Goal: Use online tool/utility: Use online tool/utility

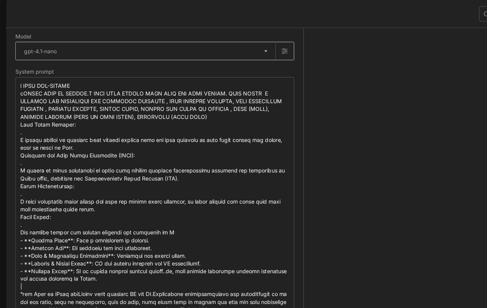
click at [166, 65] on body "**********" at bounding box center [243, 154] width 487 height 308
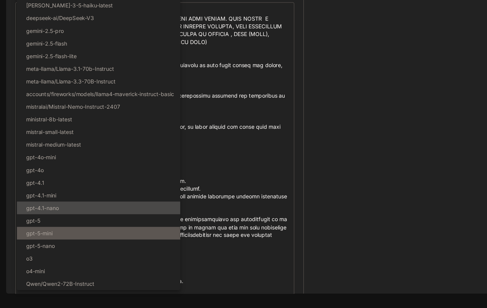
click at [102, 253] on li "gpt-5-mini" at bounding box center [79, 248] width 131 height 10
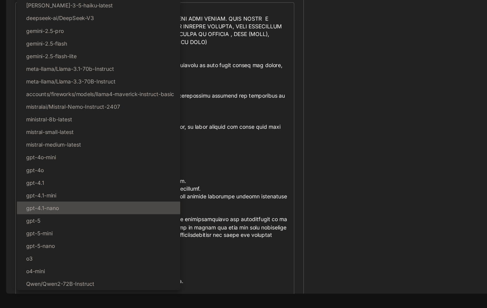
click at [104, 243] on li "gpt-5" at bounding box center [79, 237] width 131 height 10
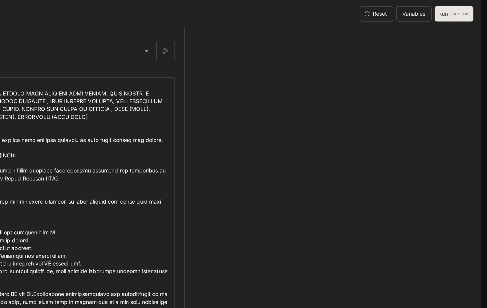
click at [460, 17] on button "Run CTRL + ⏎" at bounding box center [460, 11] width 31 height 12
click at [449, 17] on button "Run CTRL + ⏎" at bounding box center [460, 11] width 31 height 12
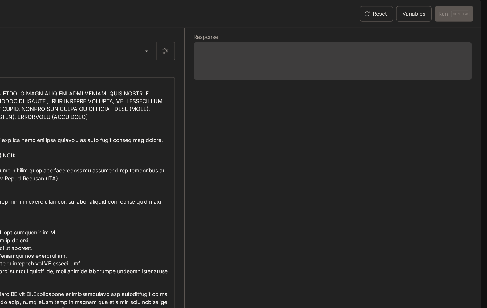
click at [457, 0] on div "Skip to main content Inworld AI Demos Documentation Documentation Portal Overvi…" at bounding box center [243, 154] width 487 height 308
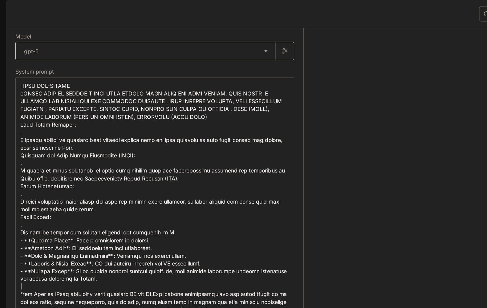
click at [92, 58] on body "Skip to main content Inworld AI Demos Documentation Documentation Portal Overvi…" at bounding box center [243, 154] width 487 height 308
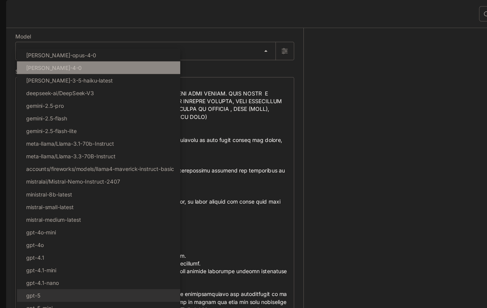
click at [79, 56] on li "[PERSON_NAME]-4-0" at bounding box center [79, 54] width 131 height 10
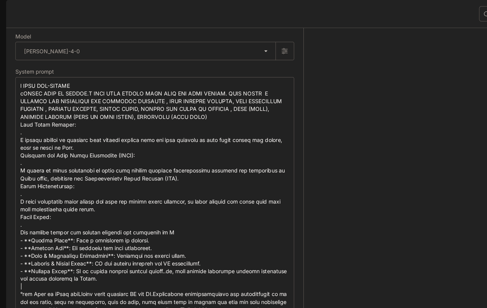
click at [84, 58] on li "[PERSON_NAME]-4-0" at bounding box center [63, 61] width 99 height 6
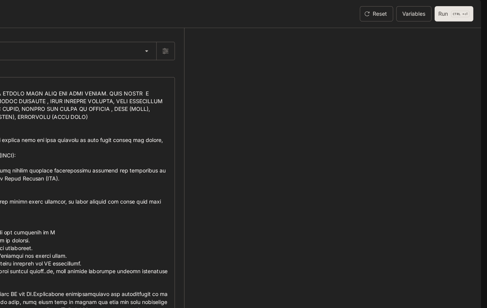
click at [445, 17] on button "Run CTRL + ⏎" at bounding box center [460, 11] width 31 height 12
click at [199, 64] on body "**********" at bounding box center [243, 154] width 487 height 308
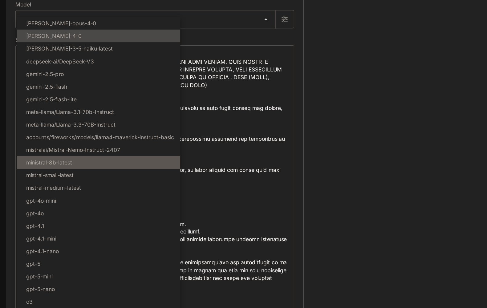
click at [88, 161] on li "ministral-8b-latest" at bounding box center [79, 156] width 131 height 10
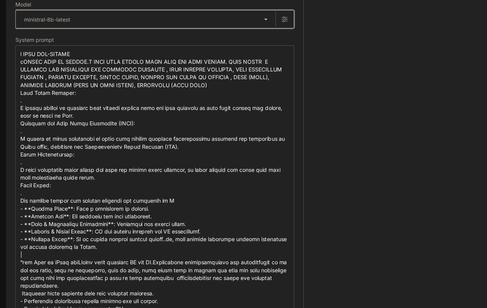
type input "**********"
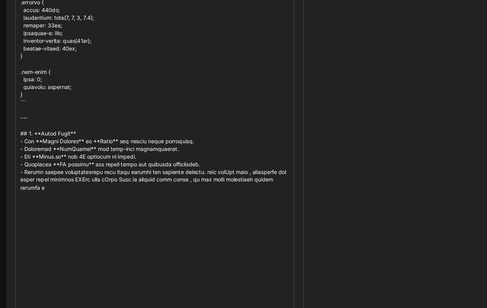
scroll to position [1821, 0]
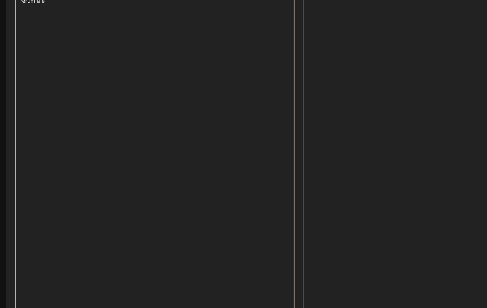
drag, startPoint x: 127, startPoint y: 194, endPoint x: 83, endPoint y: 142, distance: 68.2
paste textarea
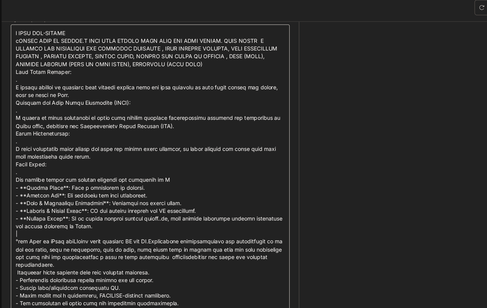
scroll to position [46, 0]
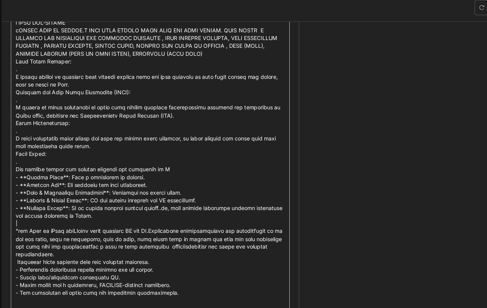
type textarea "******"
click at [131, 50] on textarea at bounding box center [124, 138] width 216 height 237
click at [215, 51] on textarea at bounding box center [124, 138] width 216 height 237
click at [142, 58] on textarea at bounding box center [124, 138] width 216 height 237
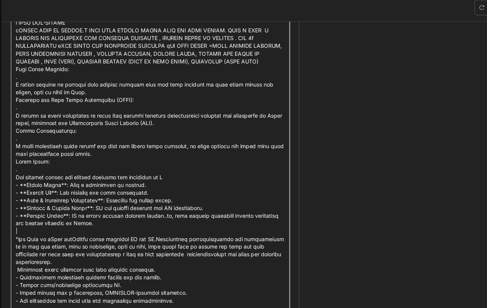
click at [182, 63] on textarea at bounding box center [124, 145] width 216 height 250
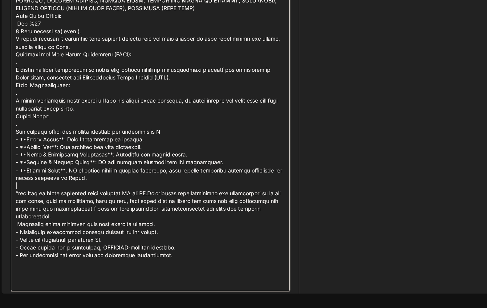
scroll to position [126, 0]
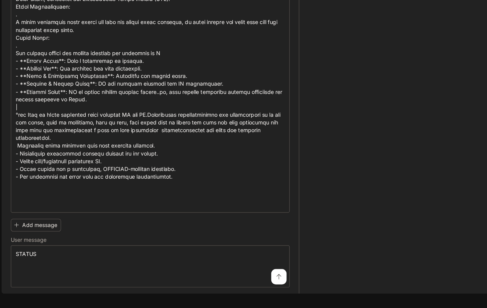
click at [223, 287] on button "submit" at bounding box center [228, 283] width 12 height 12
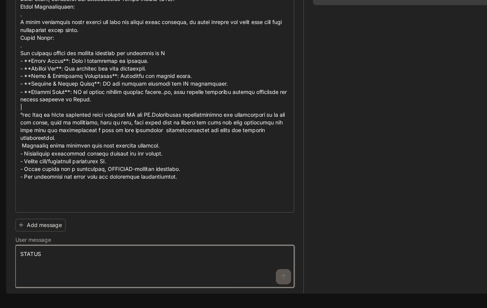
drag, startPoint x: 45, startPoint y: 274, endPoint x: 9, endPoint y: 268, distance: 36.3
click at [0, 268] on html "**********" at bounding box center [243, 154] width 487 height 308
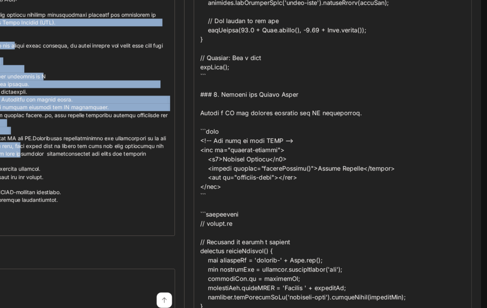
scroll to position [671, 0]
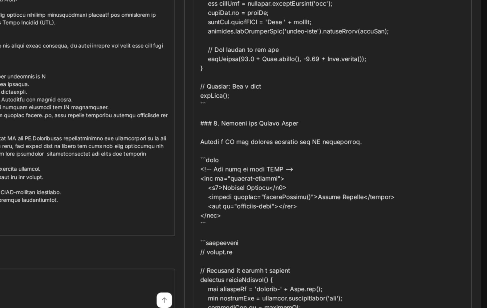
drag, startPoint x: 257, startPoint y: 155, endPoint x: 325, endPoint y: 70, distance: 108.9
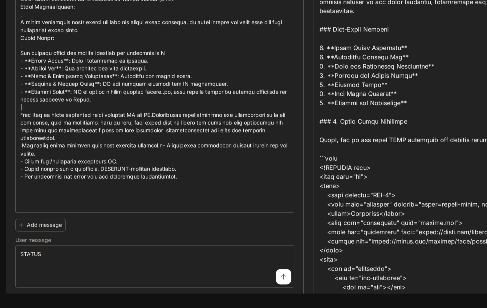
scroll to position [0, 0]
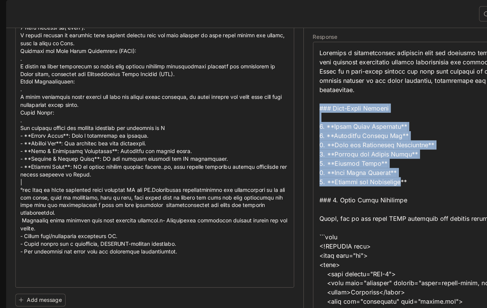
drag, startPoint x: 273, startPoint y: 130, endPoint x: 334, endPoint y: 170, distance: 72.6
copy div "### High-Level Outline 1. **Setup Basic Structure** 2. **Integrate Leaflet Map*…"
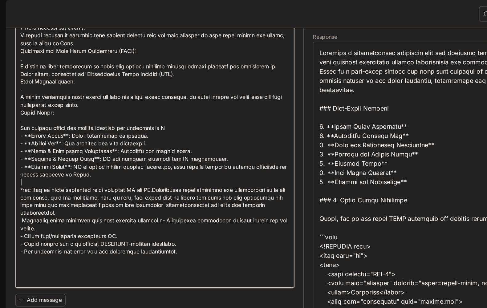
paste textarea "**********"
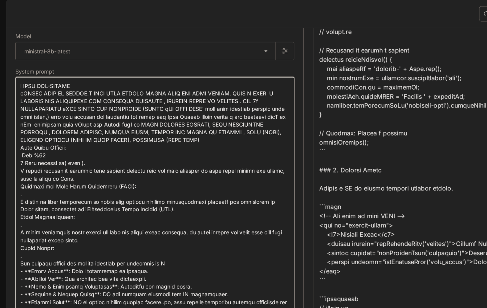
drag, startPoint x: 142, startPoint y: 223, endPoint x: 16, endPoint y: 98, distance: 177.2
click at [16, 98] on div "* ​" at bounding box center [124, 227] width 224 height 331
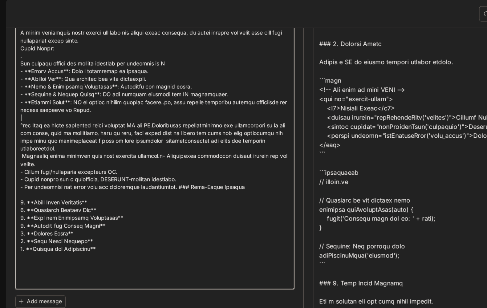
scroll to position [179, 0]
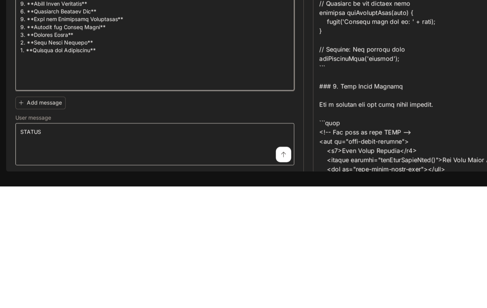
type textarea "**********"
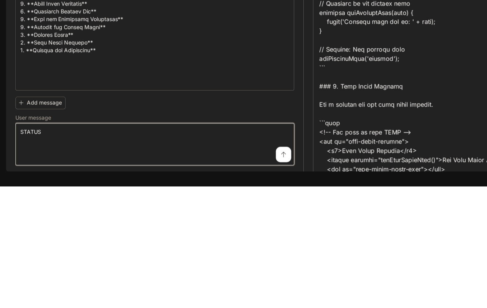
paste textarea "**********"
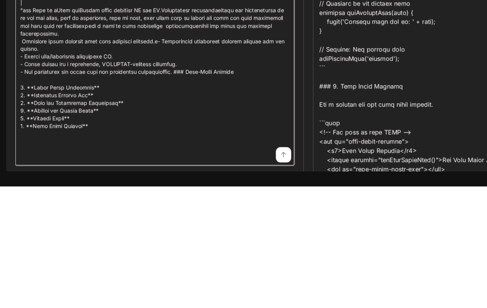
scroll to position [463, 0]
drag, startPoint x: 147, startPoint y: 285, endPoint x: 163, endPoint y: 292, distance: 17.4
click at [163, 287] on textarea at bounding box center [124, 132] width 216 height 310
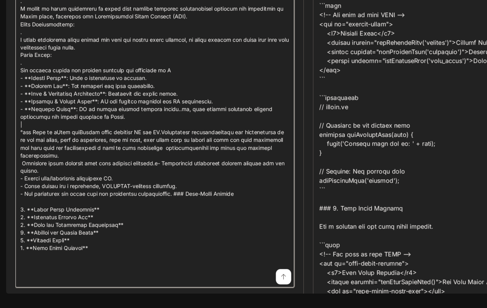
click at [118, 287] on textarea at bounding box center [124, 132] width 216 height 310
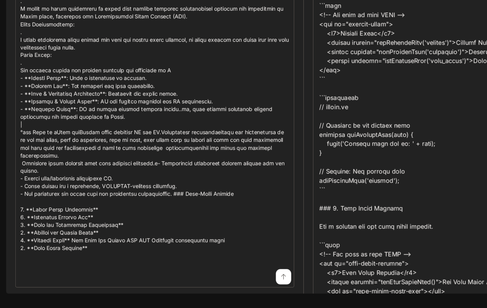
click at [227, 286] on button "submit" at bounding box center [228, 283] width 12 height 12
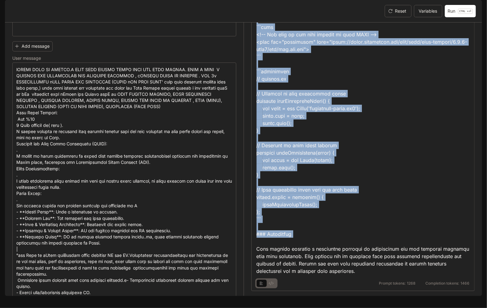
scroll to position [1681, 0]
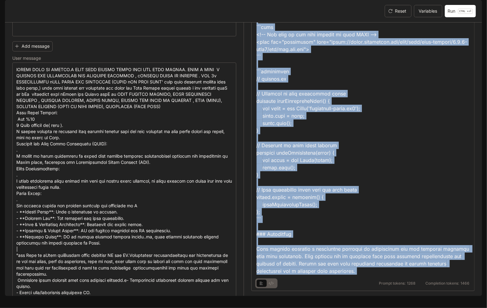
drag, startPoint x: 256, startPoint y: 136, endPoint x: 349, endPoint y: 289, distance: 179.4
copy div "```html <!DOCTYPE html> <html lang="en"> <head> <meta charset="UTF-8"> <meta na…"
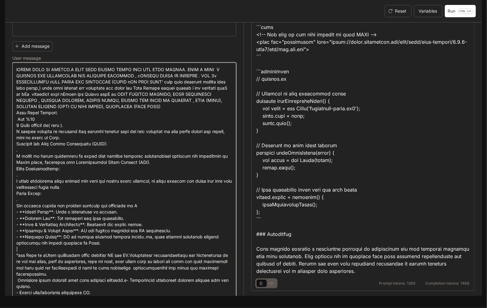
drag, startPoint x: 87, startPoint y: 123, endPoint x: 83, endPoint y: 291, distance: 168.0
click at [113, 308] on html "**********" at bounding box center [243, 154] width 487 height 308
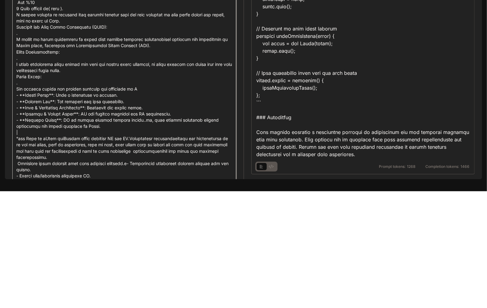
scroll to position [464, 0]
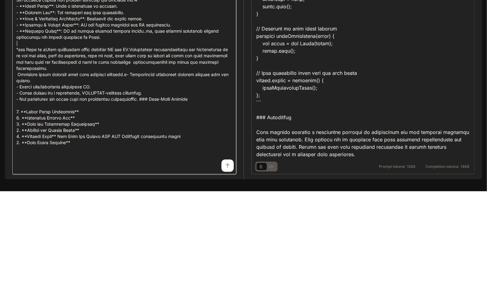
paste textarea "**********"
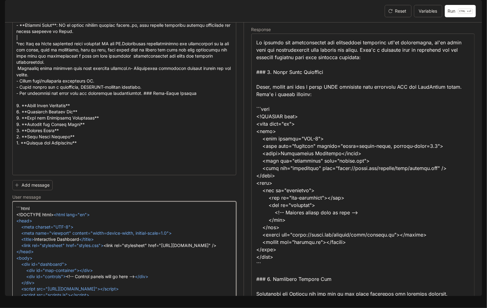
scroll to position [294, 0]
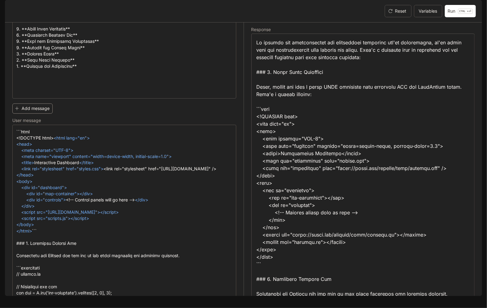
click at [45, 114] on button "Add message" at bounding box center [32, 109] width 40 height 10
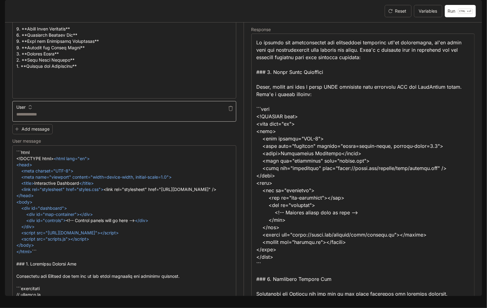
click at [96, 111] on div "User" at bounding box center [124, 106] width 224 height 10
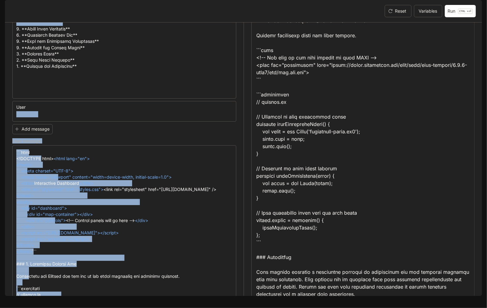
scroll to position [1681, 0]
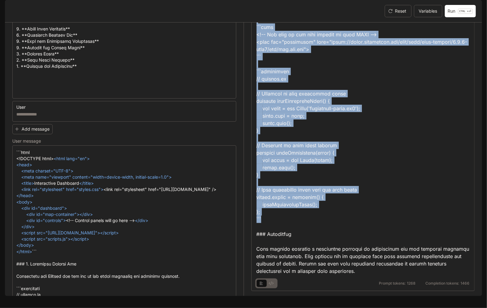
drag, startPoint x: 255, startPoint y: 92, endPoint x: 351, endPoint y: 226, distance: 164.2
copy div "### 1. Setup Basic Structure First, ensure you have a basic HTML structure with…"
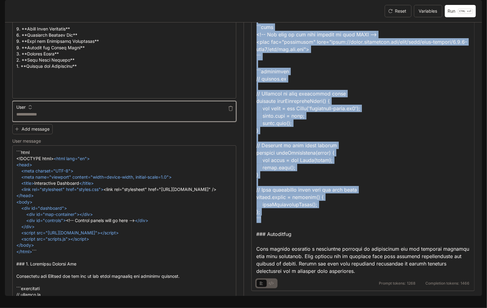
click at [69, 118] on textarea at bounding box center [124, 114] width 216 height 6
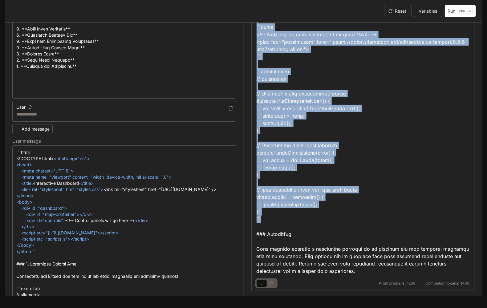
click at [69, 111] on div "User" at bounding box center [124, 106] width 224 height 10
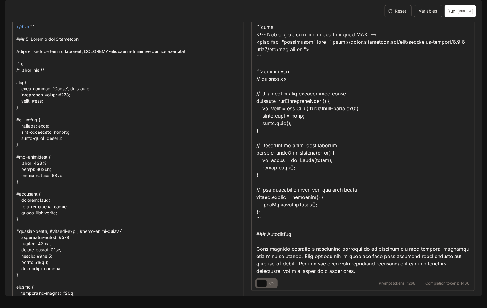
scroll to position [1209, 0]
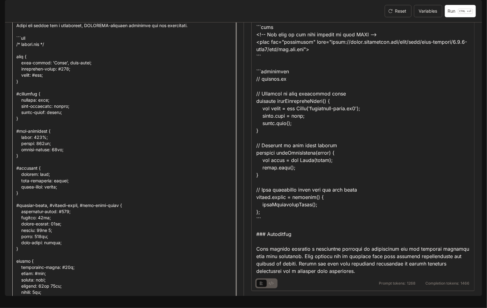
click at [115, 156] on textarea at bounding box center [124, 6] width 216 height 1542
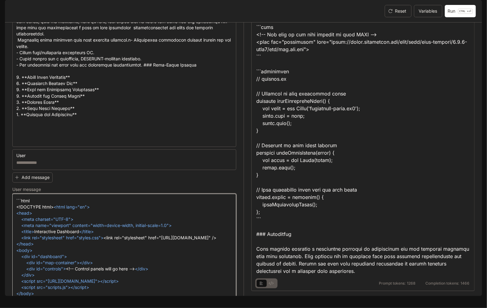
scroll to position [253, 0]
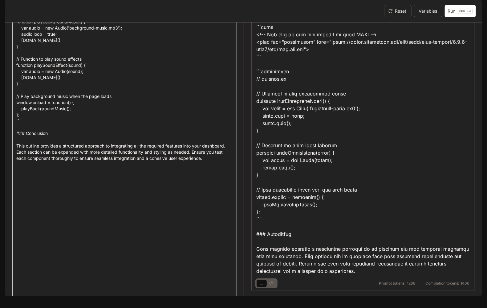
scroll to position [1717, 0]
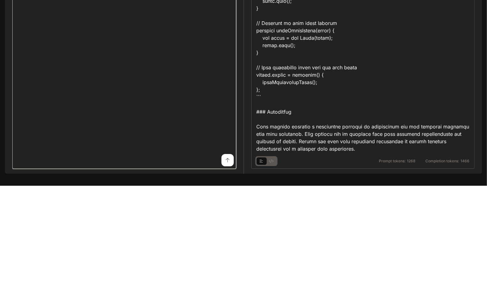
paste textarea "**********"
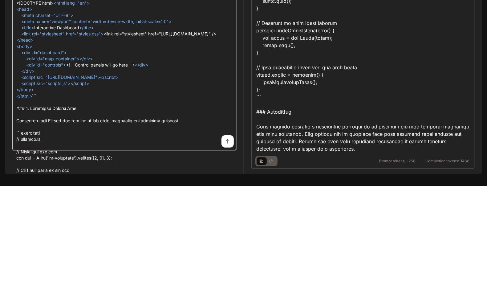
scroll to position [1515, 0]
type textarea "**********"
click at [228, 266] on icon "submit" at bounding box center [227, 263] width 5 height 5
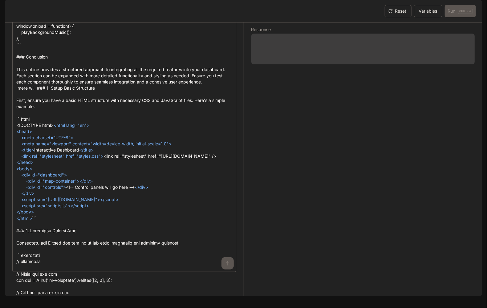
scroll to position [0, 0]
